Goal: Complete application form

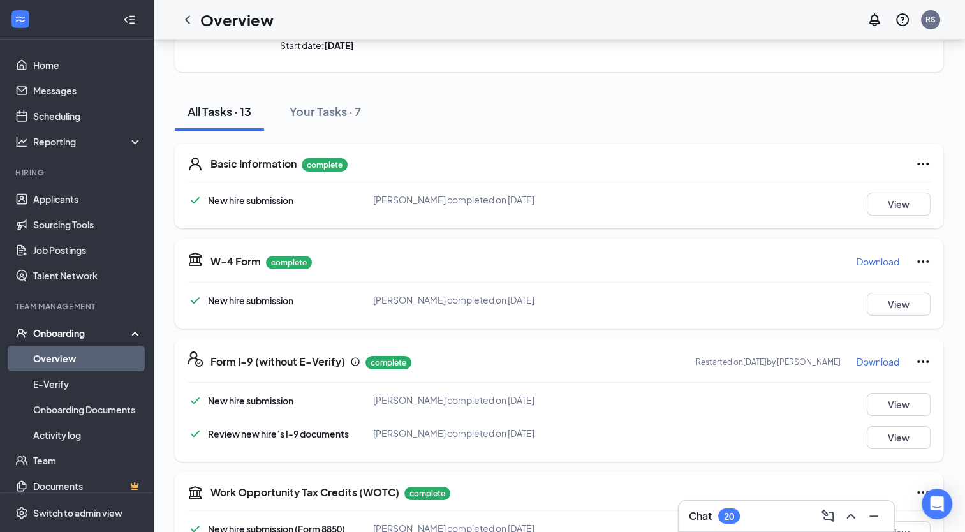
scroll to position [97, 0]
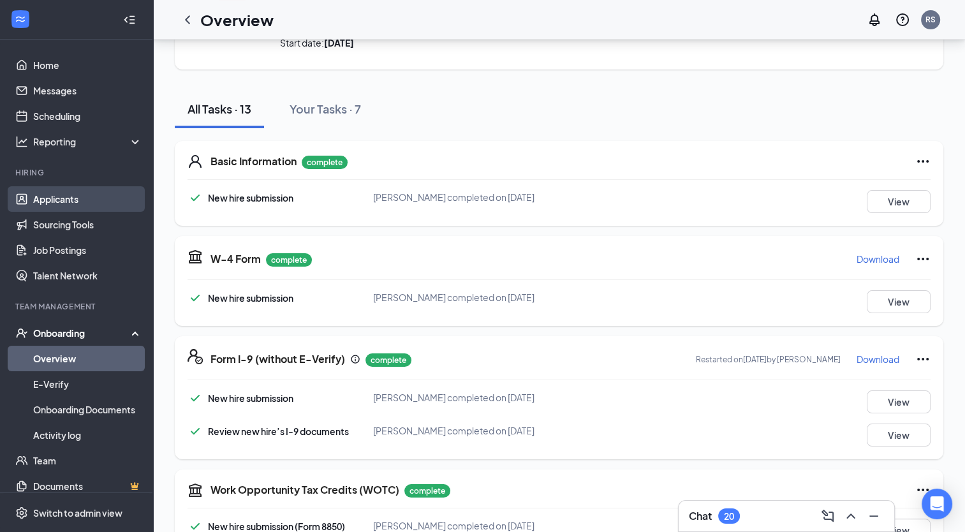
click at [56, 195] on link "Applicants" at bounding box center [87, 199] width 109 height 26
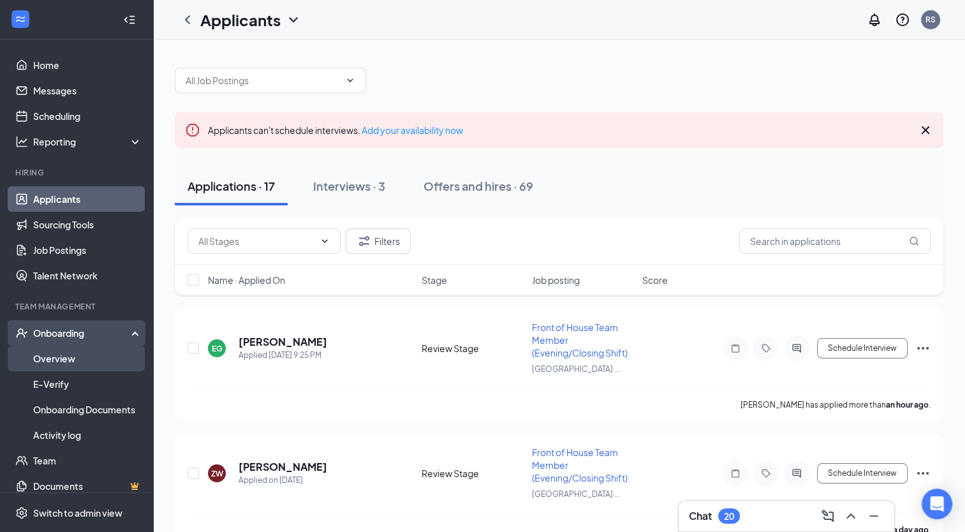
click at [59, 358] on link "Overview" at bounding box center [87, 359] width 109 height 26
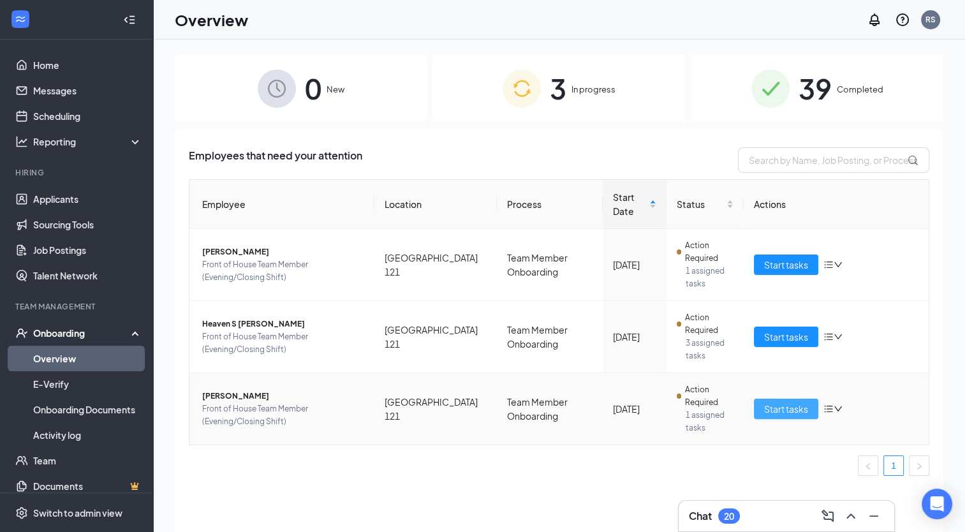
click at [791, 413] on span "Start tasks" at bounding box center [786, 409] width 44 height 14
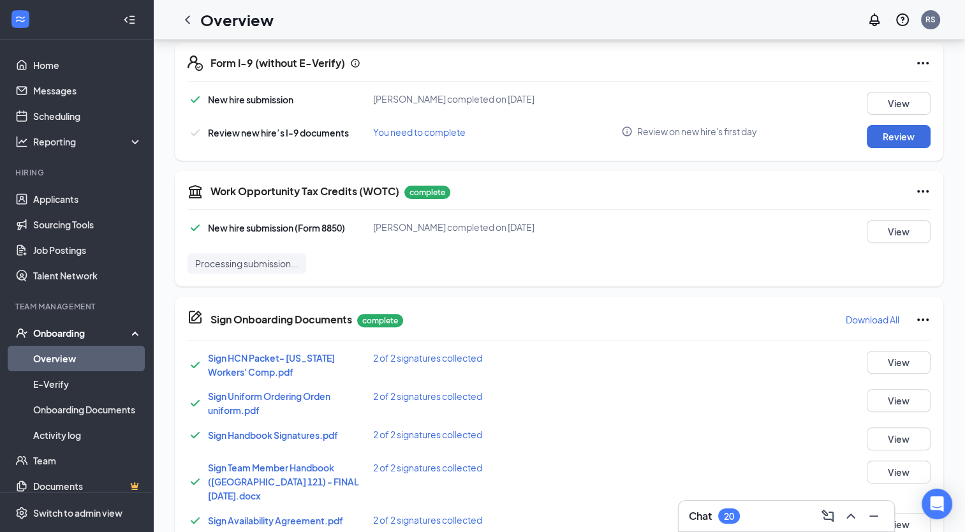
scroll to position [401, 0]
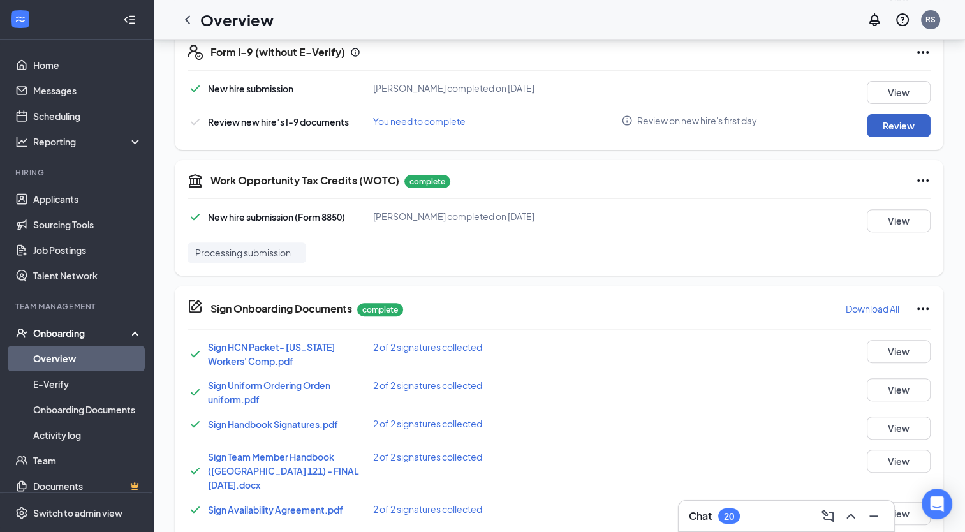
click at [905, 121] on button "Review" at bounding box center [899, 125] width 64 height 23
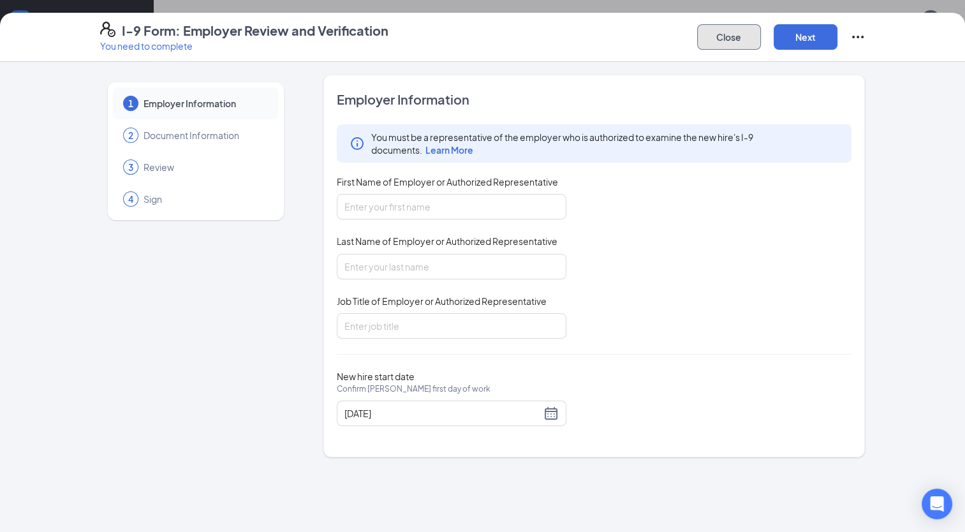
click at [727, 34] on button "Close" at bounding box center [729, 37] width 64 height 26
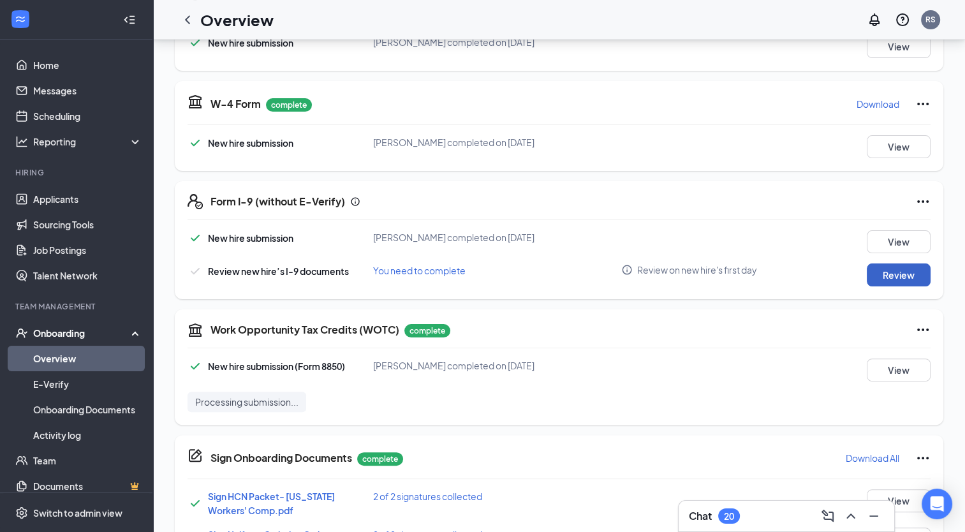
scroll to position [274, 0]
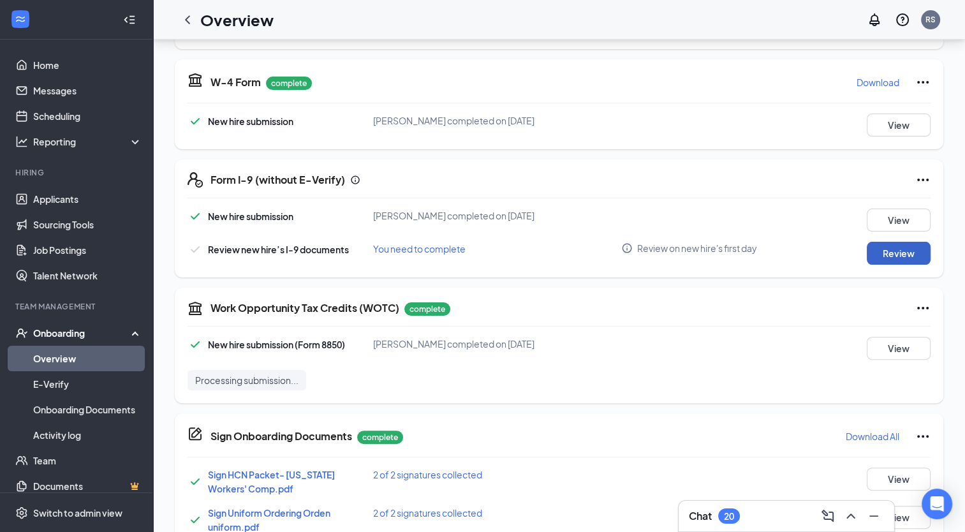
click at [895, 246] on button "Review" at bounding box center [899, 253] width 64 height 23
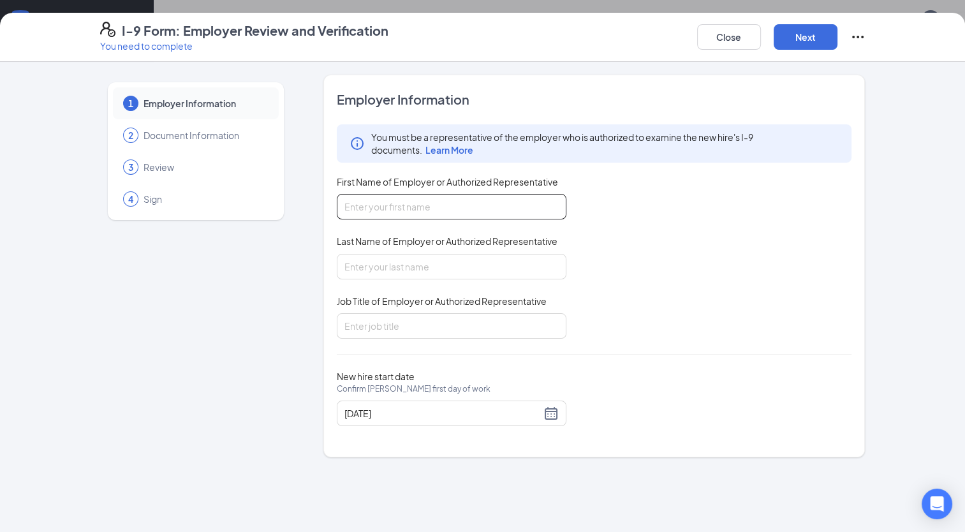
click at [394, 202] on input "First Name of Employer or Authorized Representative" at bounding box center [452, 207] width 230 height 26
type input "Japheth"
click at [405, 264] on input "Last Name of Employer or Authorized Representative" at bounding box center [452, 267] width 230 height 26
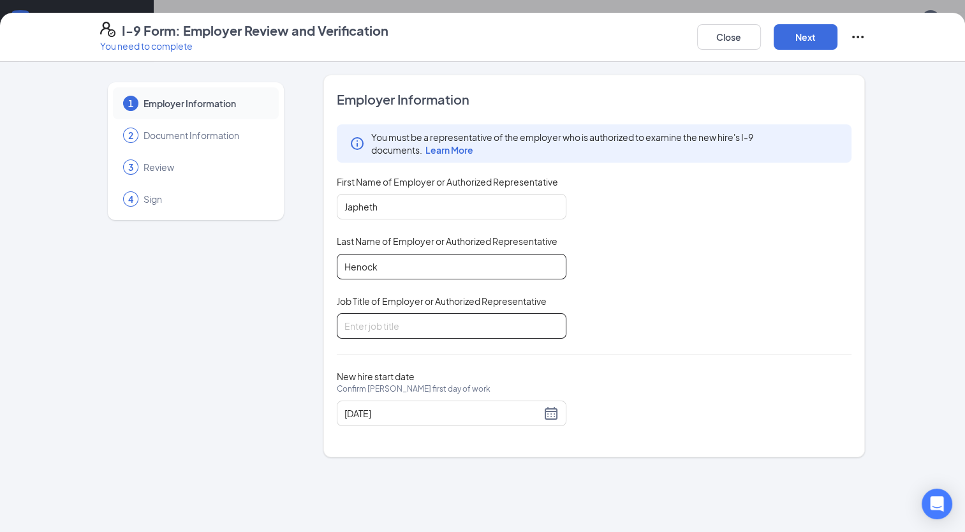
type input "Henock"
click at [416, 321] on input "Job Title of Employer or Authorized Representative" at bounding box center [452, 326] width 230 height 26
type input "Team Member"
click at [807, 41] on button "Next" at bounding box center [806, 37] width 64 height 26
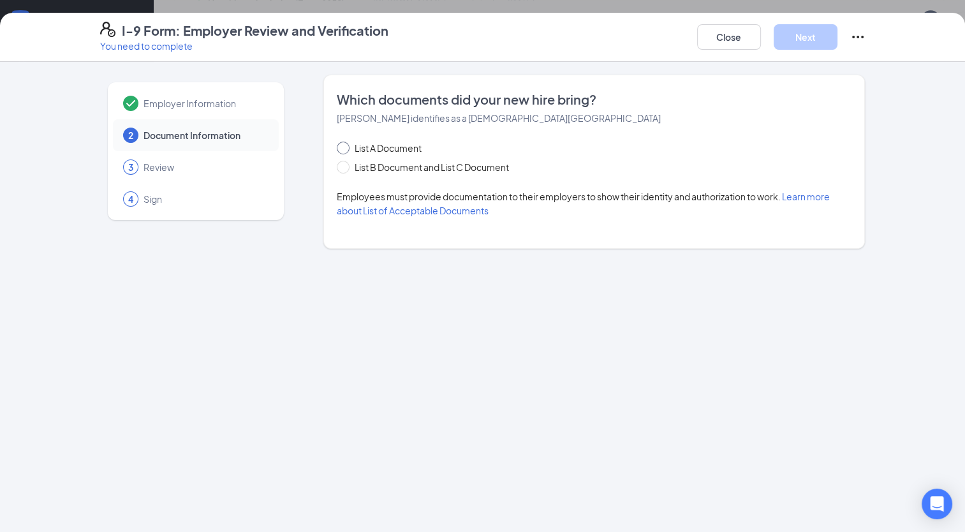
click at [341, 145] on input "List A Document" at bounding box center [341, 146] width 9 height 9
radio input "true"
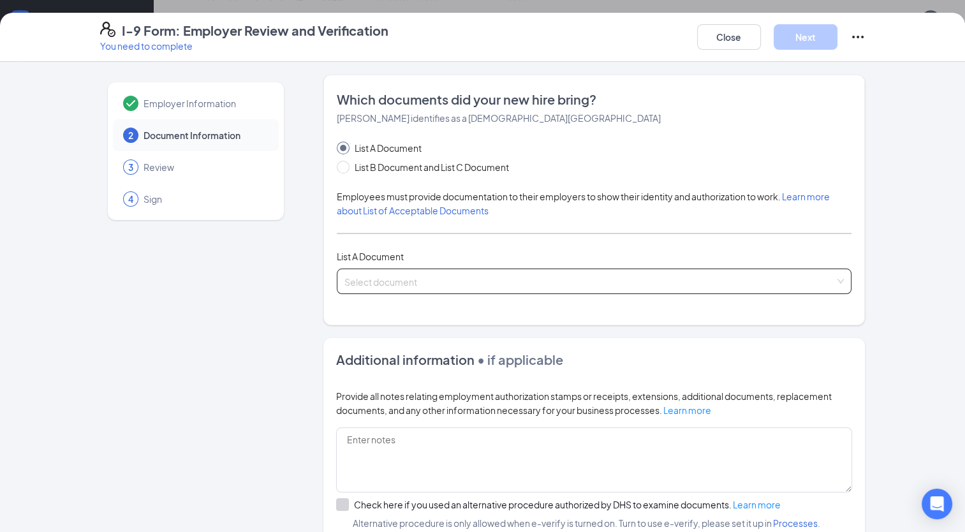
click at [452, 282] on input "search" at bounding box center [590, 278] width 491 height 19
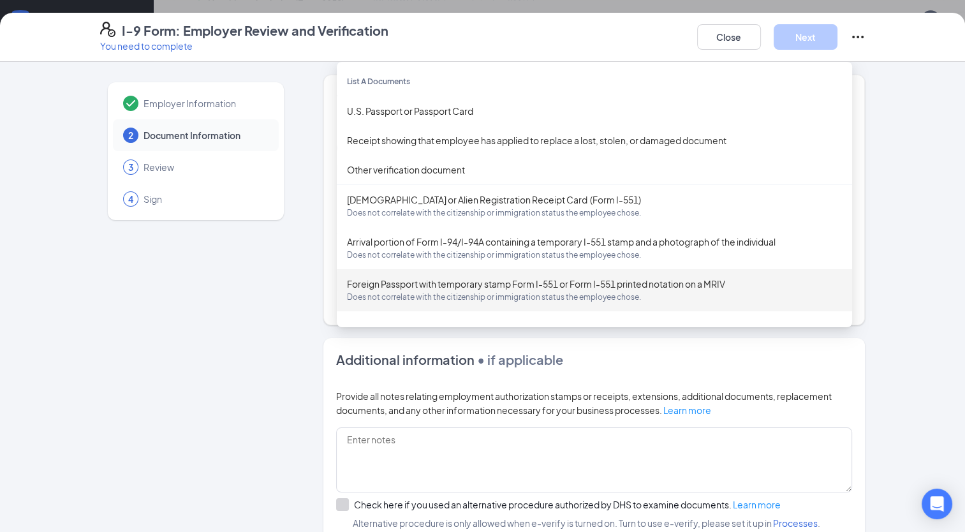
click at [304, 295] on div "Employer Information 2 Document Information 3 Review 4 Sign Which documents did…" at bounding box center [483, 370] width 766 height 590
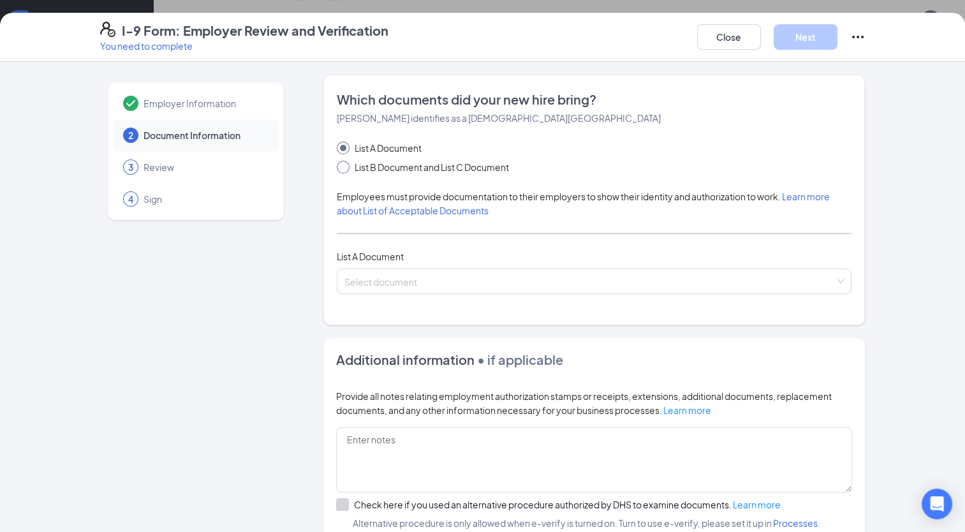
click at [339, 167] on input "List B Document and List C Document" at bounding box center [341, 165] width 9 height 9
radio input "true"
radio input "false"
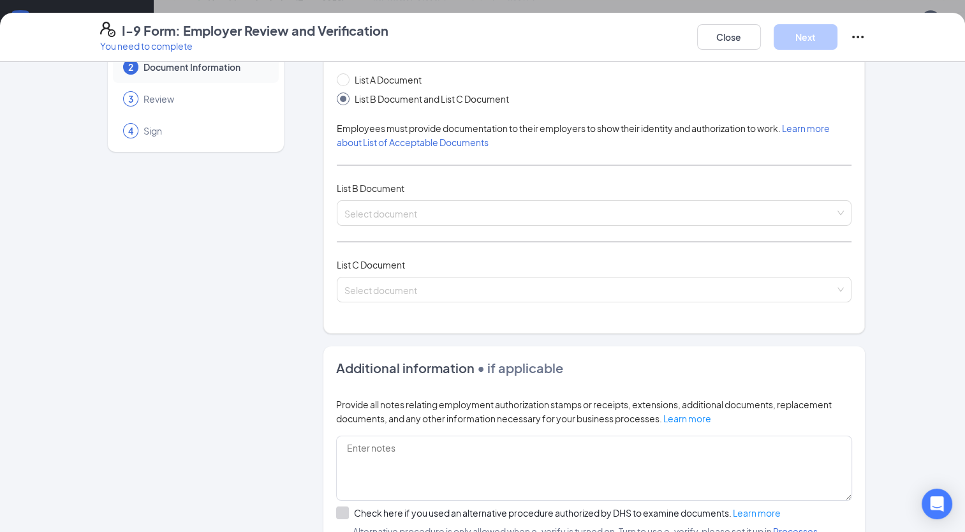
scroll to position [56, 0]
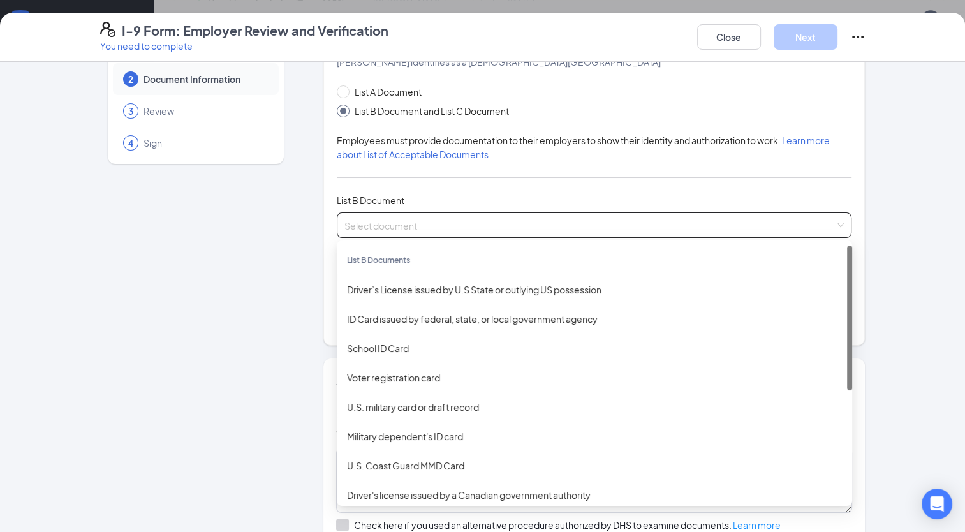
click at [419, 225] on input "search" at bounding box center [590, 222] width 491 height 19
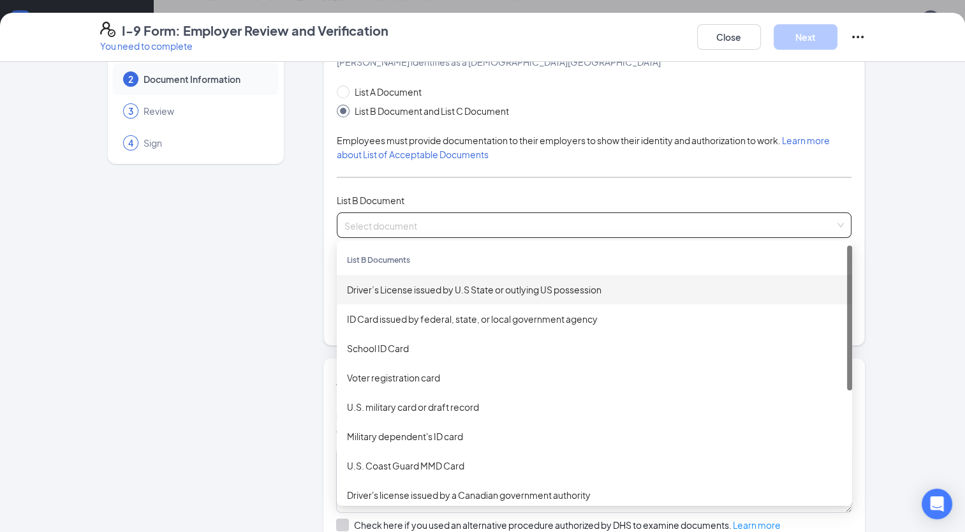
click at [406, 285] on div "Driver’s License issued by U.S State or outlying US possession" at bounding box center [594, 290] width 495 height 14
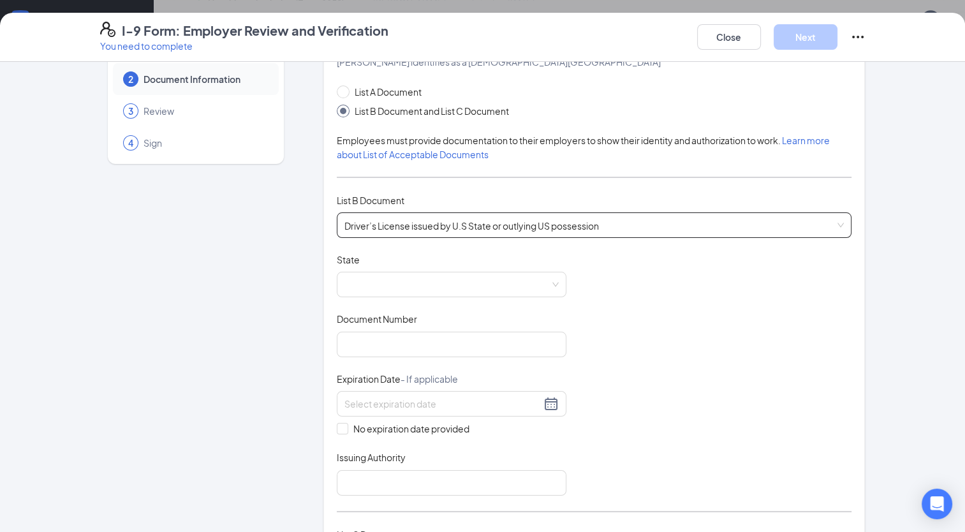
click at [406, 285] on span at bounding box center [452, 284] width 214 height 24
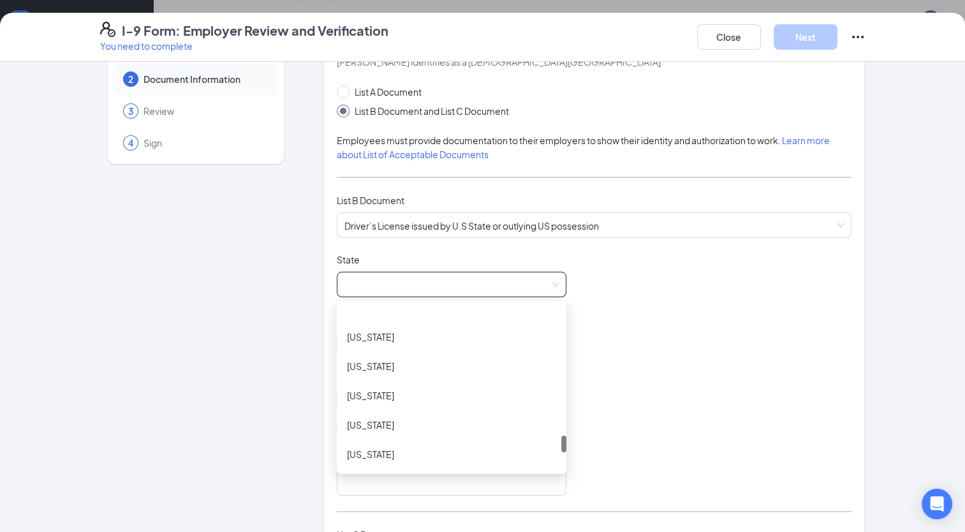
scroll to position [1275, 0]
click at [408, 422] on div "[US_STATE]" at bounding box center [451, 425] width 209 height 14
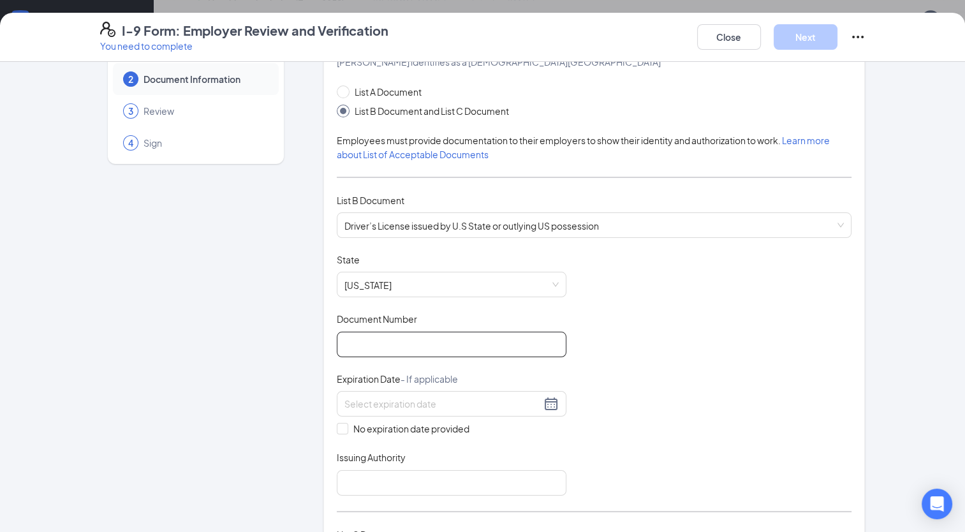
click at [413, 336] on input "Document Number" at bounding box center [452, 345] width 230 height 26
type input "51113924"
click at [544, 400] on div at bounding box center [452, 403] width 214 height 15
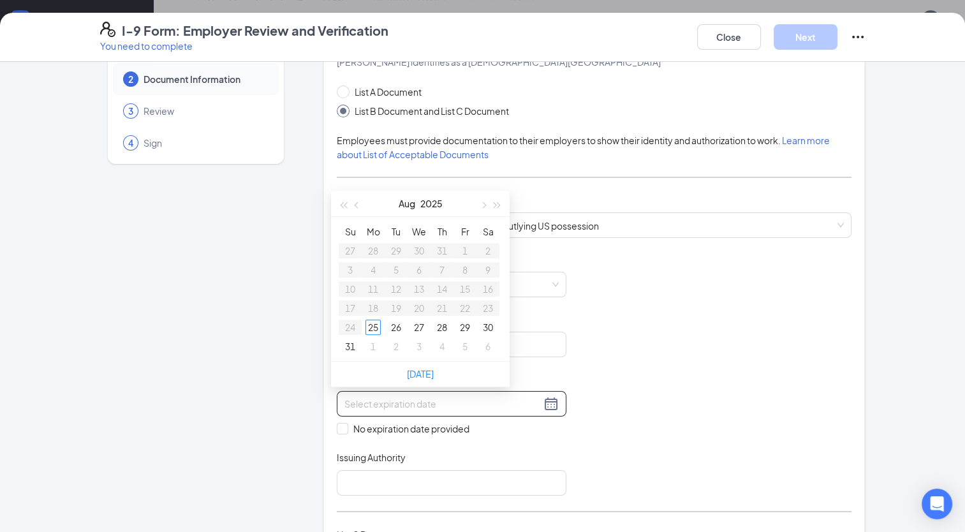
type input "[DATE]"
click at [495, 206] on span "button" at bounding box center [498, 205] width 6 height 6
click at [355, 204] on span "button" at bounding box center [358, 205] width 6 height 6
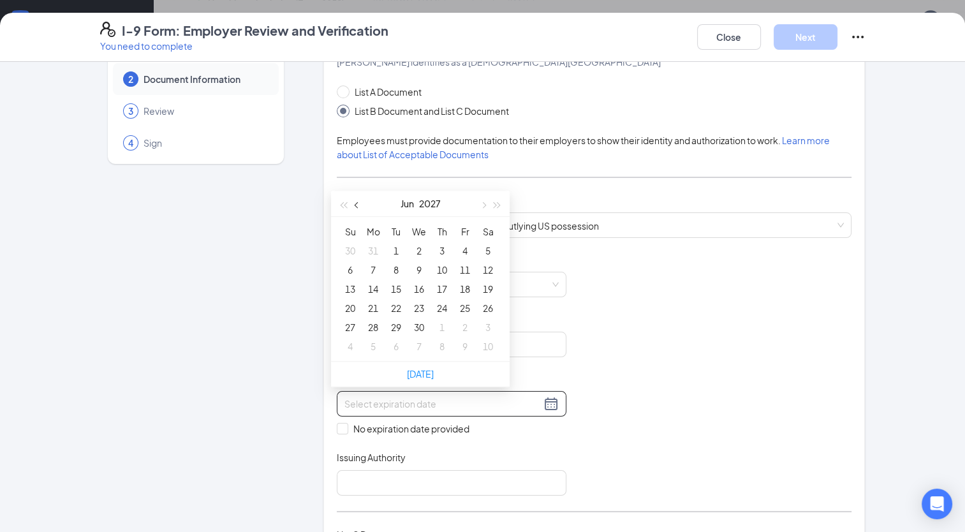
click at [355, 204] on span "button" at bounding box center [358, 205] width 6 height 6
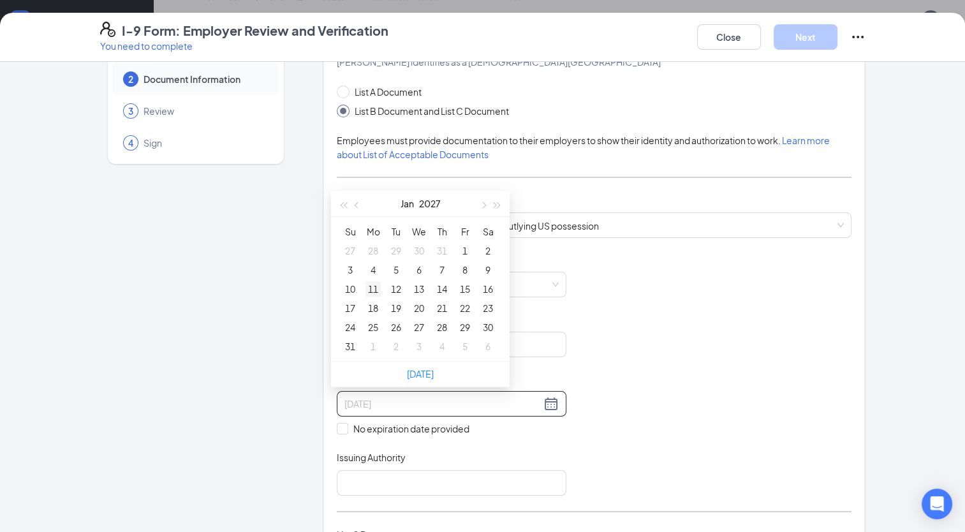
type input "[DATE]"
click at [378, 285] on div "11" at bounding box center [373, 288] width 15 height 15
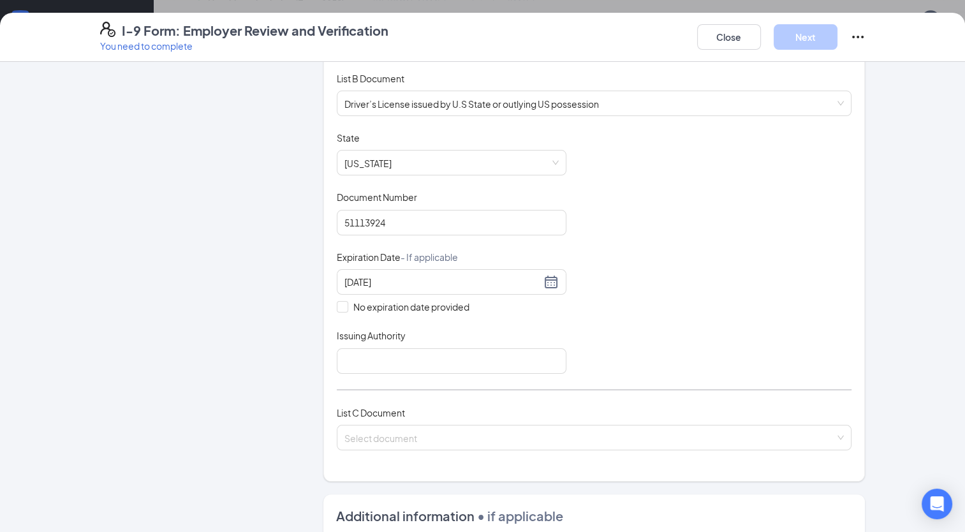
scroll to position [242, 0]
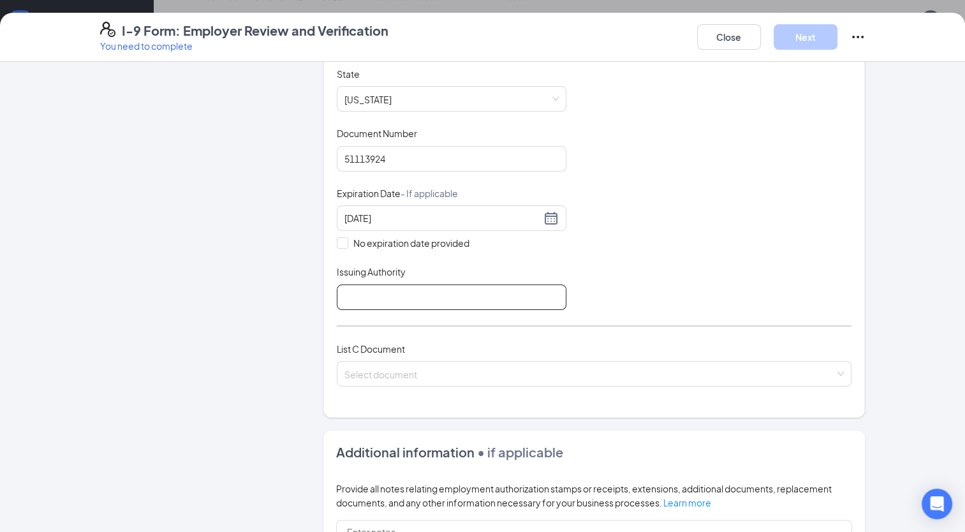
click at [526, 297] on input "Issuing Authority" at bounding box center [452, 298] width 230 height 26
type input "[US_STATE]"
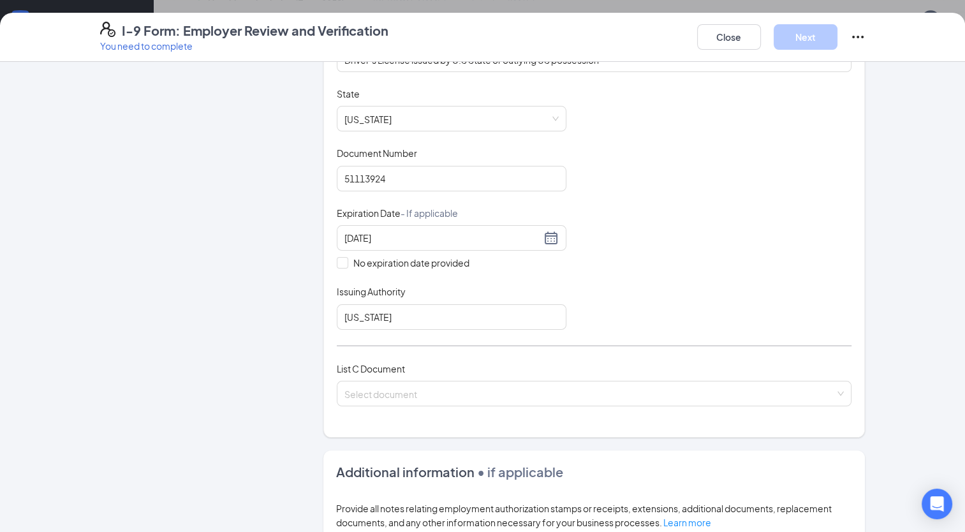
scroll to position [223, 0]
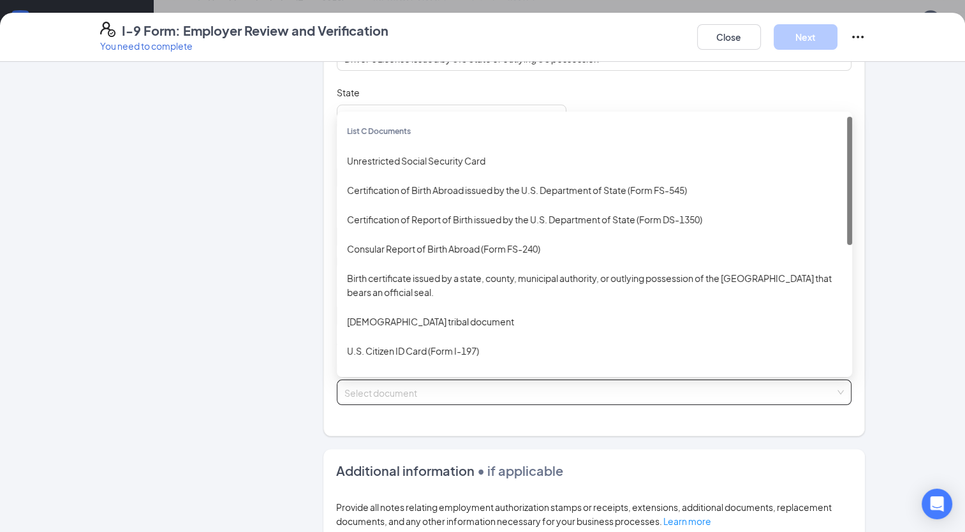
click at [625, 387] on input "search" at bounding box center [590, 389] width 491 height 19
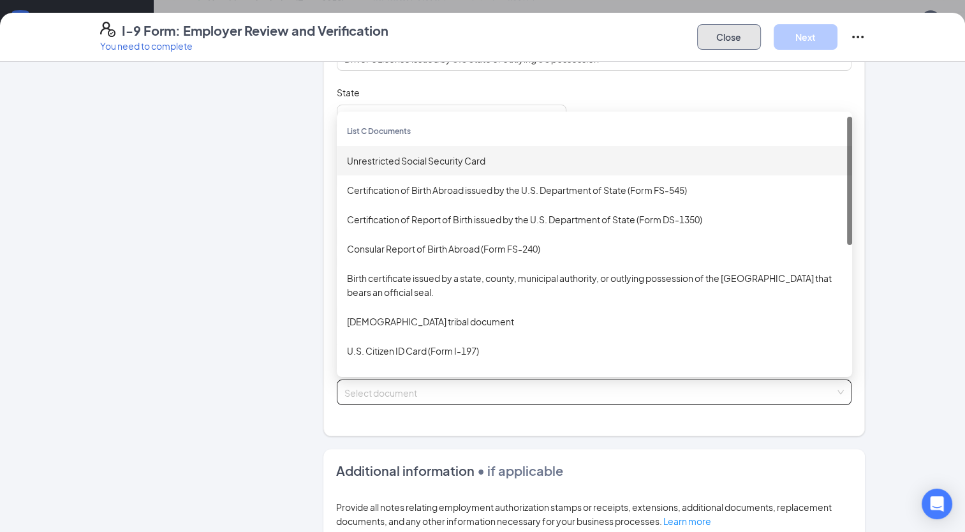
click at [715, 24] on button "Close" at bounding box center [729, 37] width 64 height 26
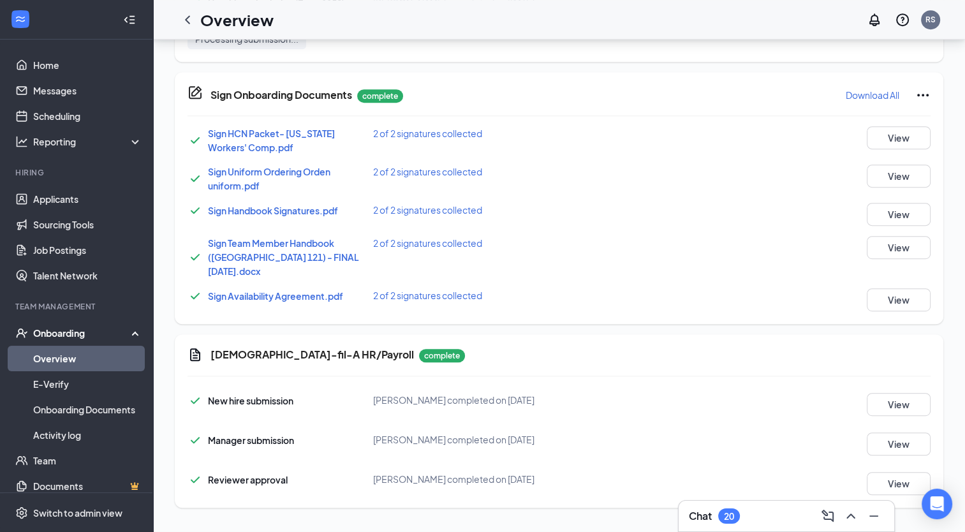
scroll to position [260, 0]
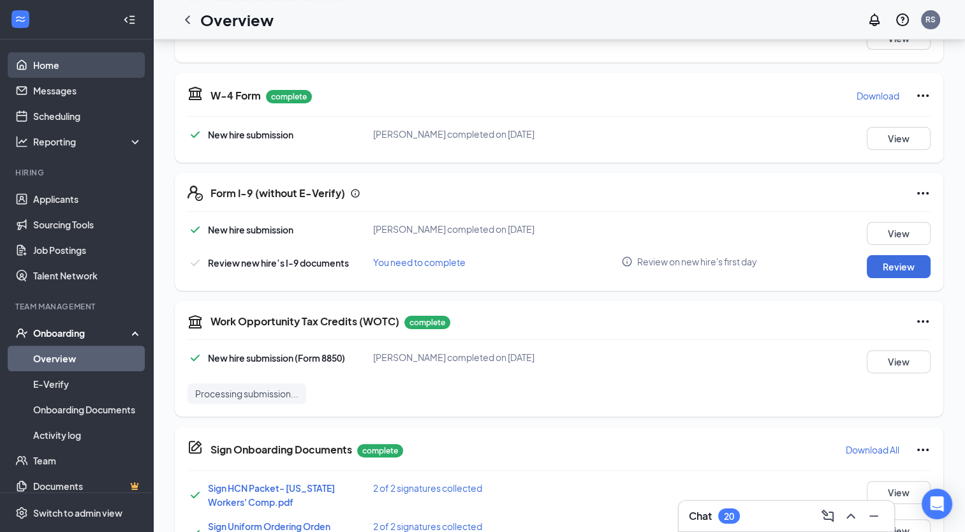
click at [43, 69] on link "Home" at bounding box center [87, 65] width 109 height 26
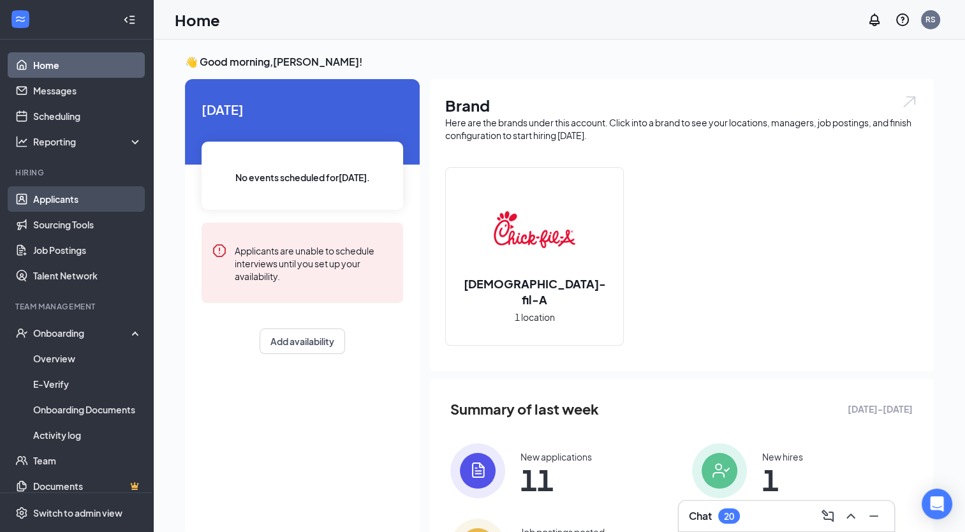
click at [59, 204] on link "Applicants" at bounding box center [87, 199] width 109 height 26
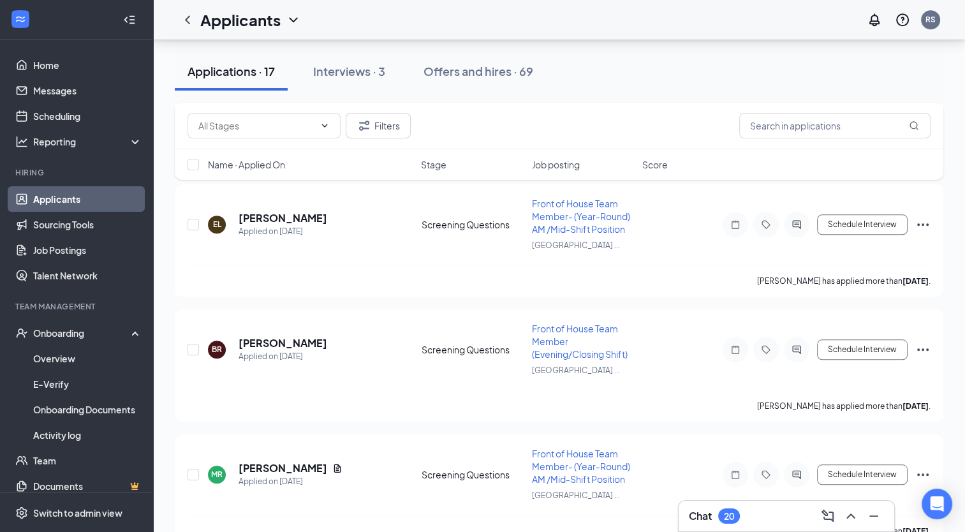
scroll to position [870, 0]
